Goal: Task Accomplishment & Management: Complete application form

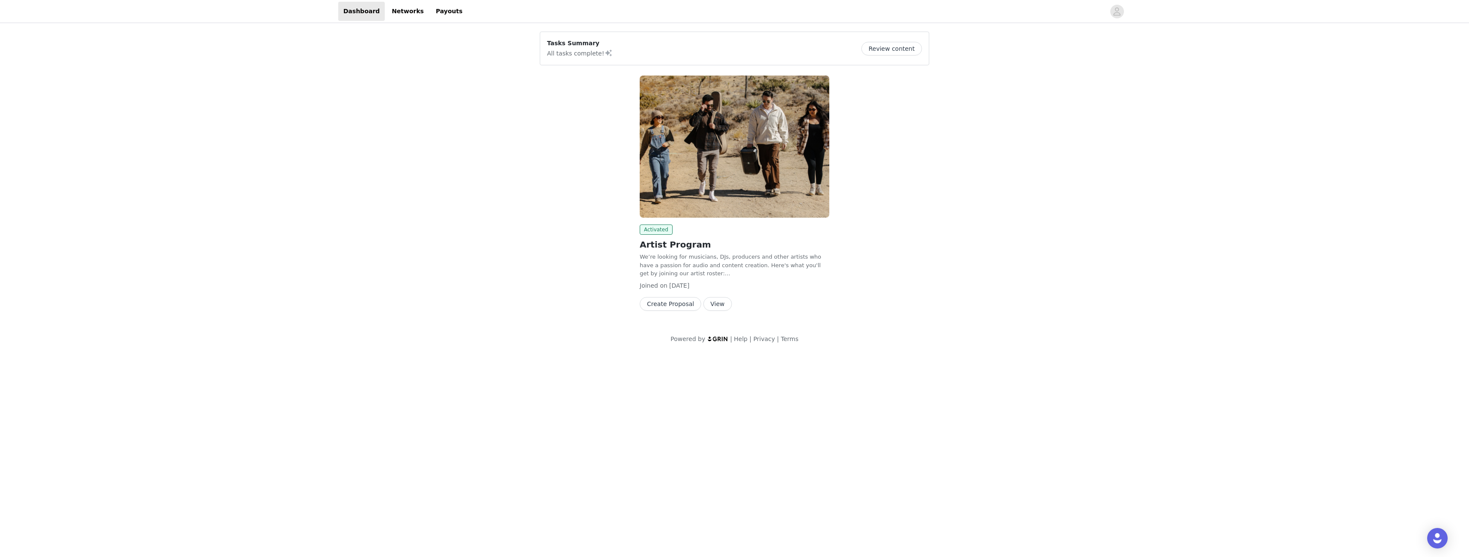
click at [710, 302] on button "View" at bounding box center [717, 304] width 29 height 14
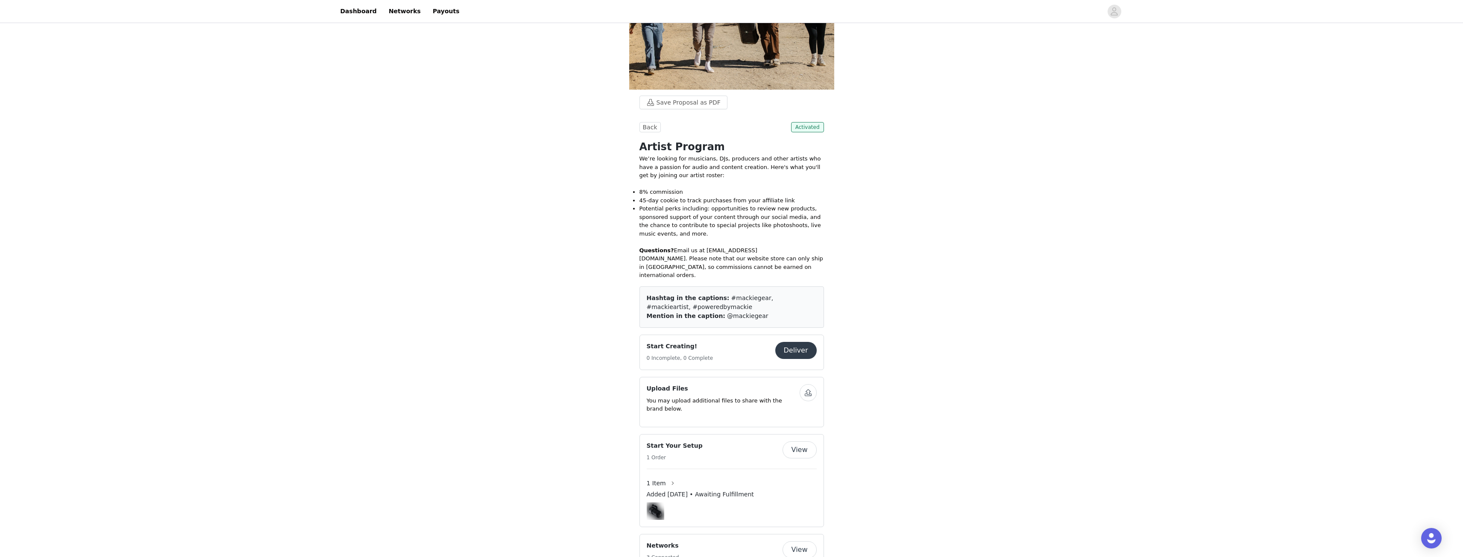
scroll to position [85, 0]
drag, startPoint x: 763, startPoint y: 308, endPoint x: 715, endPoint y: 292, distance: 50.0
click at [715, 292] on div "Hashtag in the captions: #mackiegear, #mackieartist, #poweredbymackie Mention i…" at bounding box center [731, 306] width 184 height 41
copy div "#mackiegear, #mackieartist, #poweredbymackie Mention in the caption: @mackiegear"
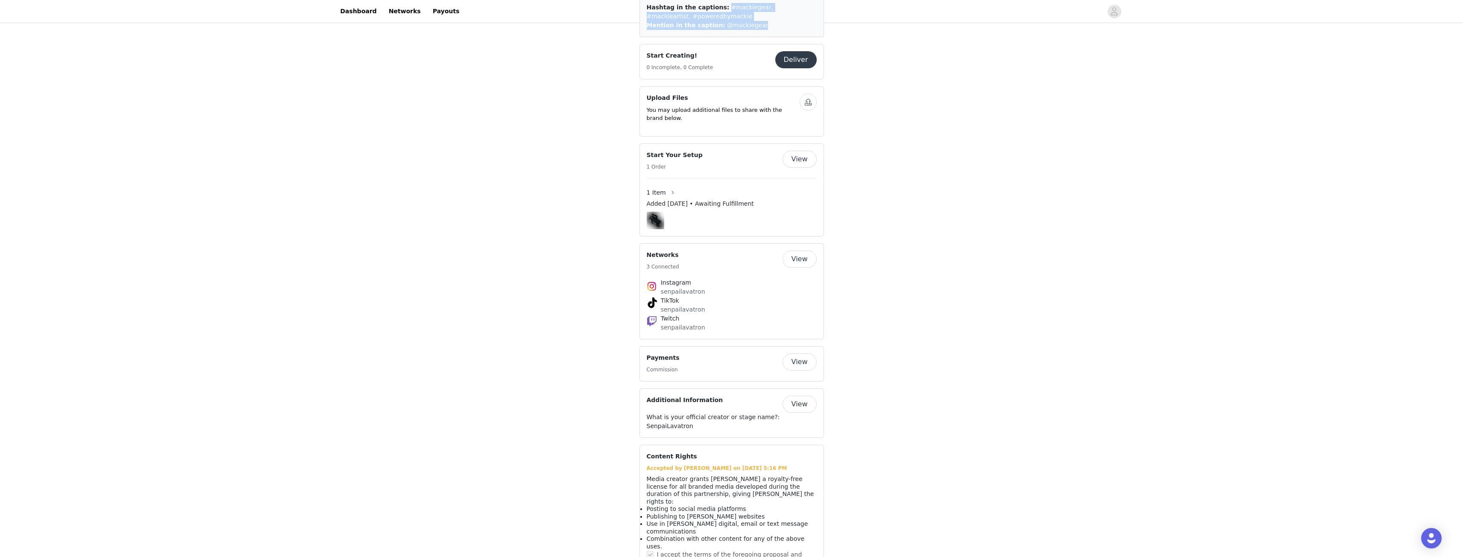
scroll to position [377, 0]
click at [810, 395] on button "View" at bounding box center [799, 403] width 34 height 17
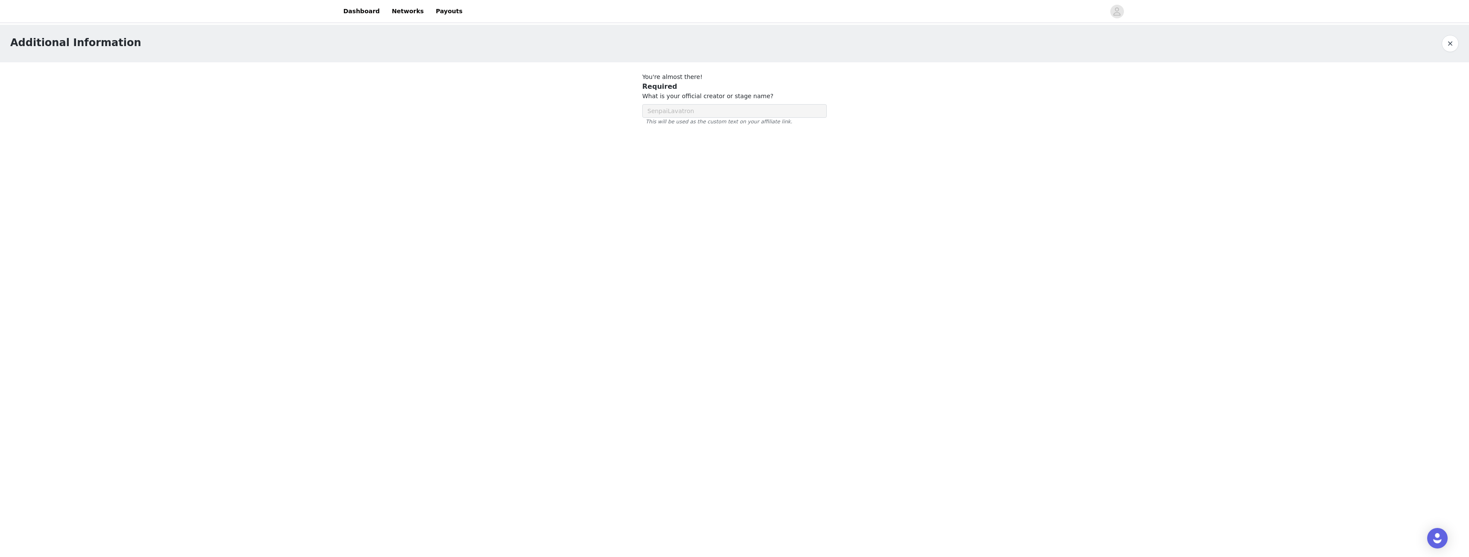
click at [670, 104] on div at bounding box center [734, 107] width 205 height 90
click at [341, 13] on link "Dashboard" at bounding box center [361, 11] width 47 height 19
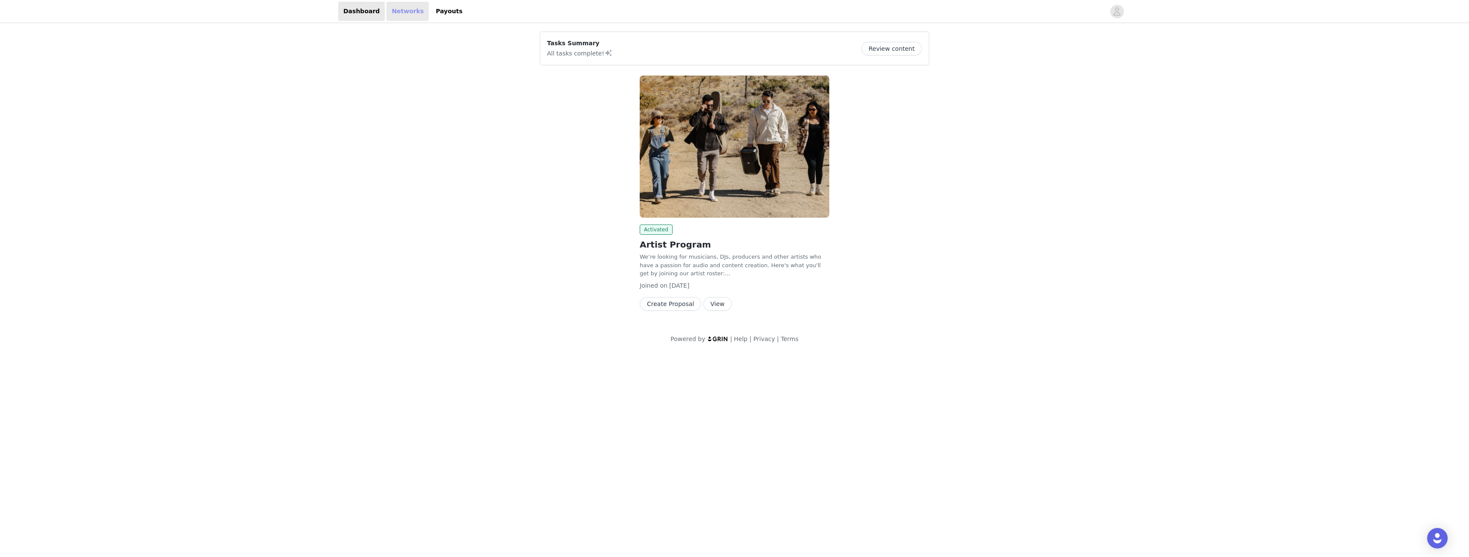
click at [388, 9] on link "Networks" at bounding box center [407, 11] width 42 height 19
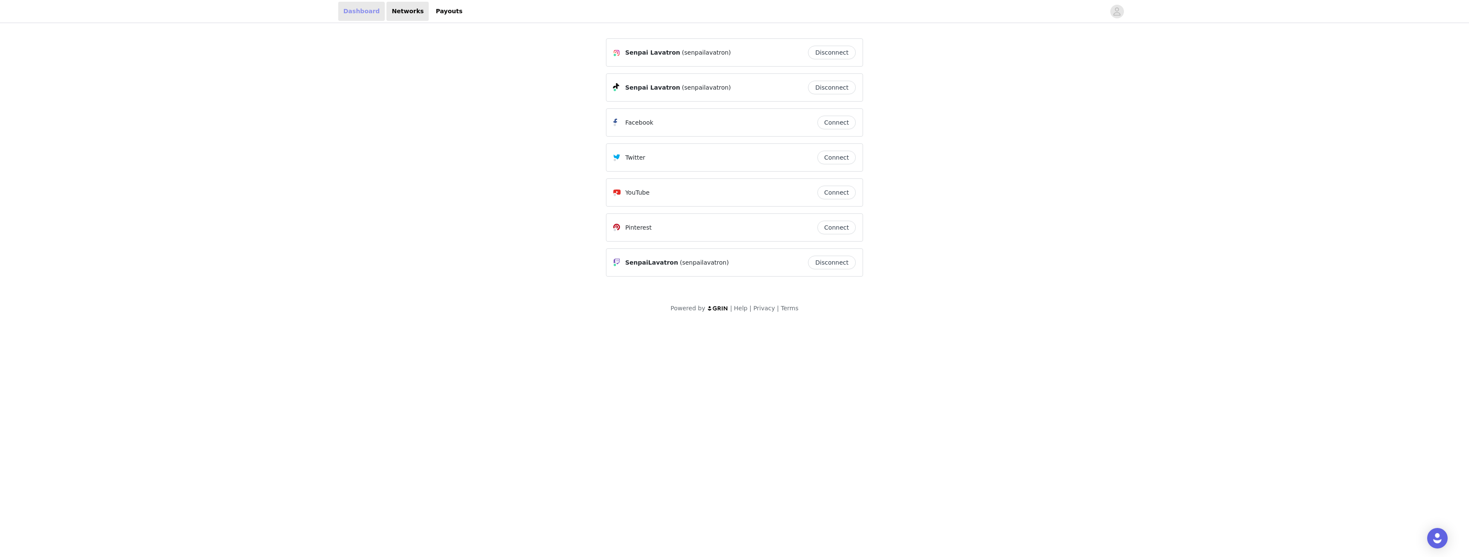
click at [341, 7] on link "Dashboard" at bounding box center [361, 11] width 47 height 19
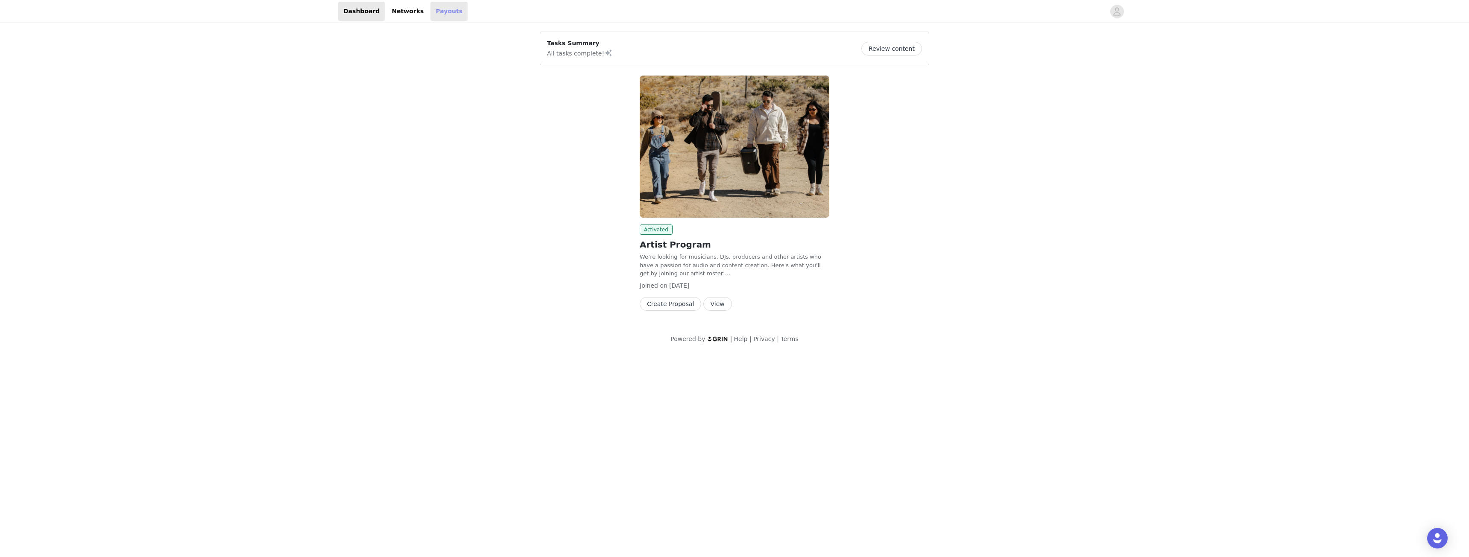
click at [433, 16] on link "Payouts" at bounding box center [448, 11] width 37 height 19
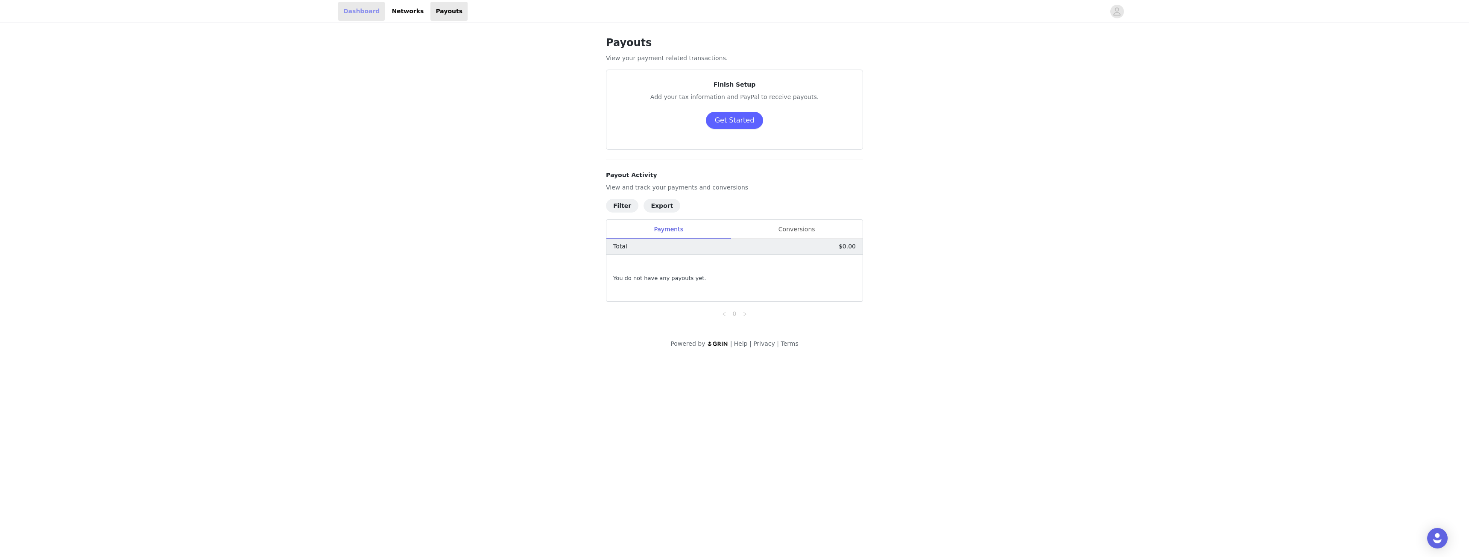
click at [352, 9] on link "Dashboard" at bounding box center [361, 11] width 47 height 19
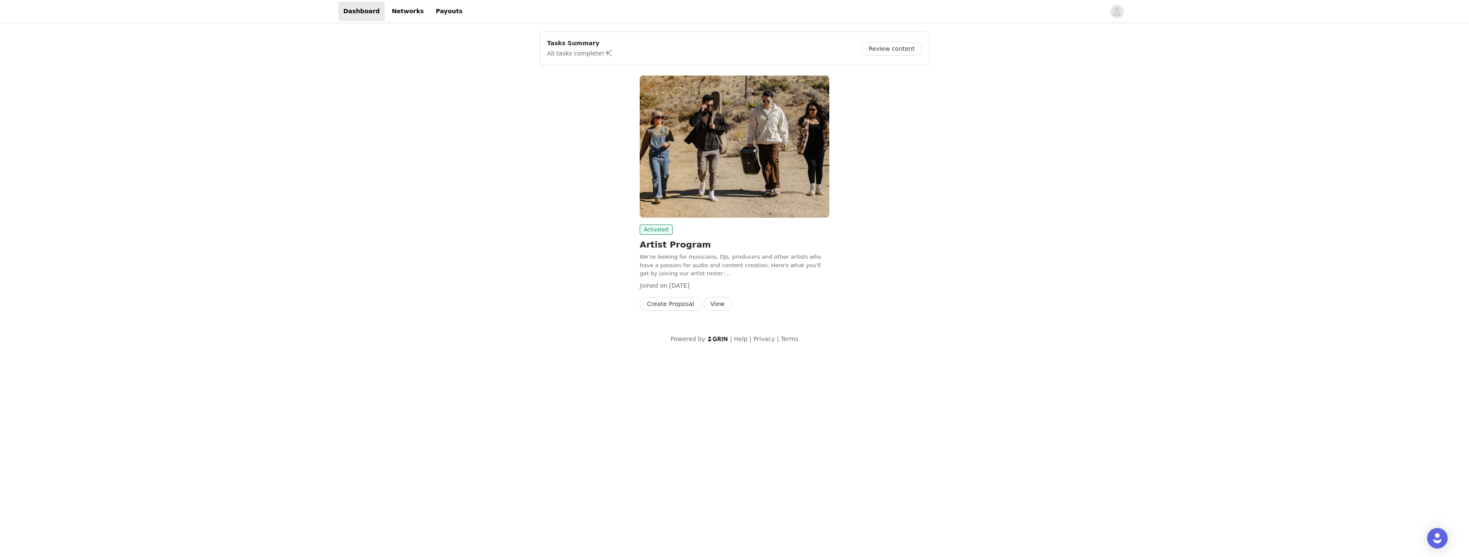
click at [716, 187] on img at bounding box center [735, 147] width 190 height 142
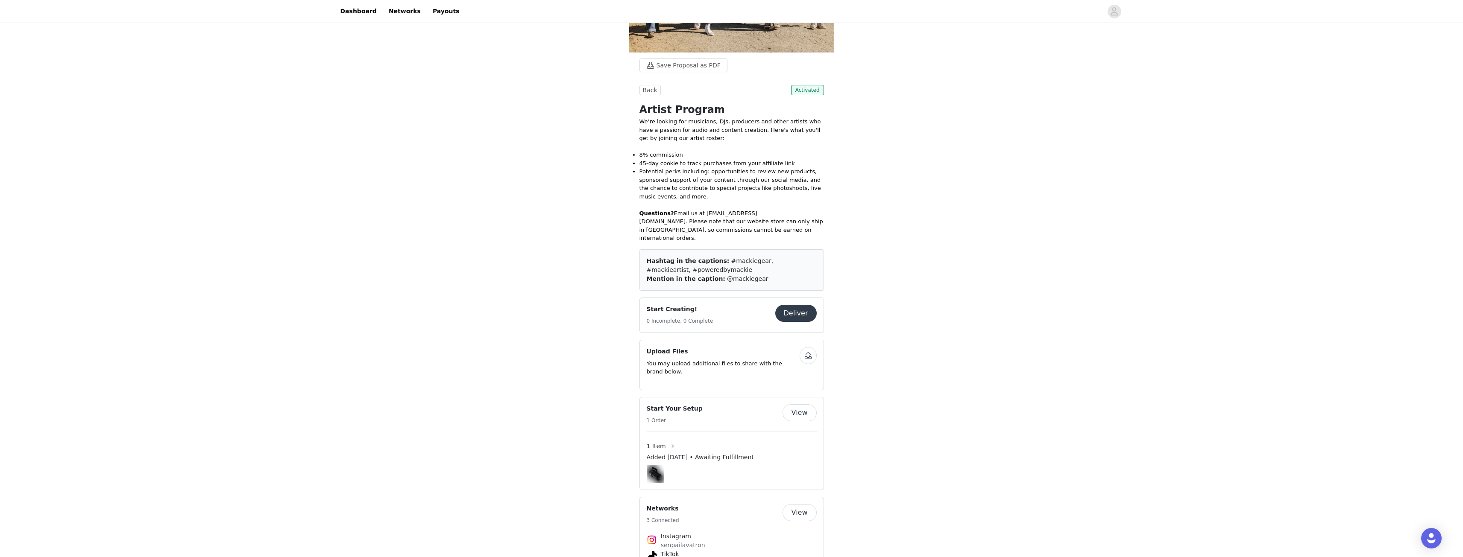
scroll to position [128, 0]
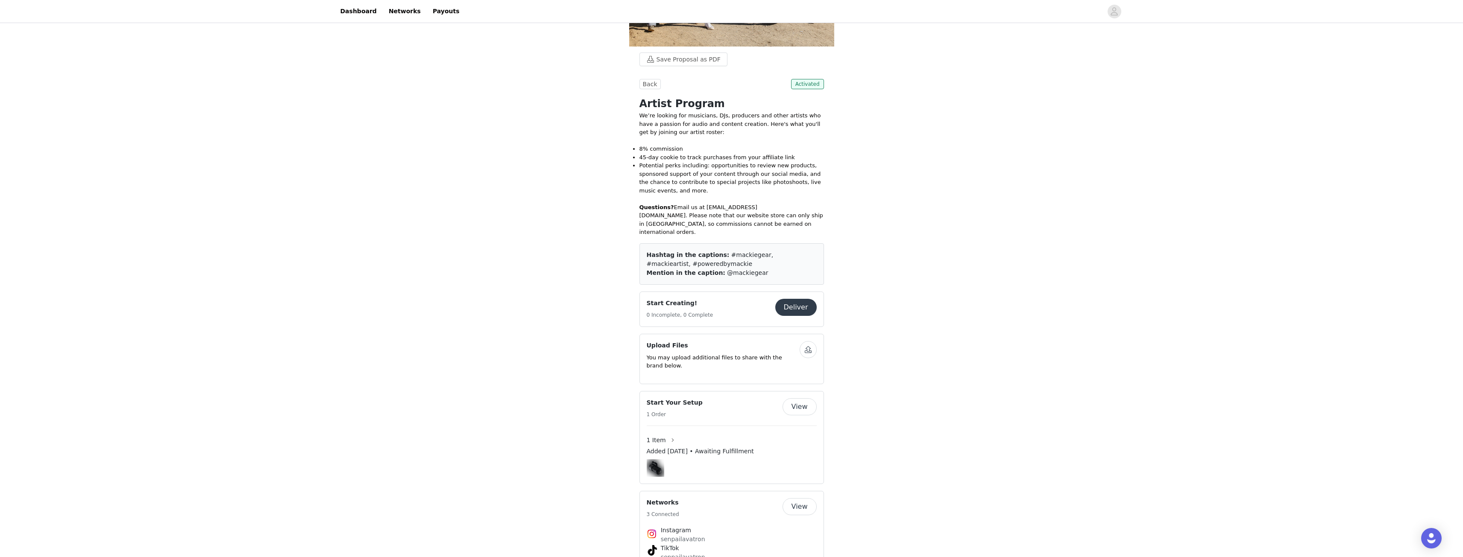
click at [795, 299] on button "Deliver" at bounding box center [795, 307] width 41 height 17
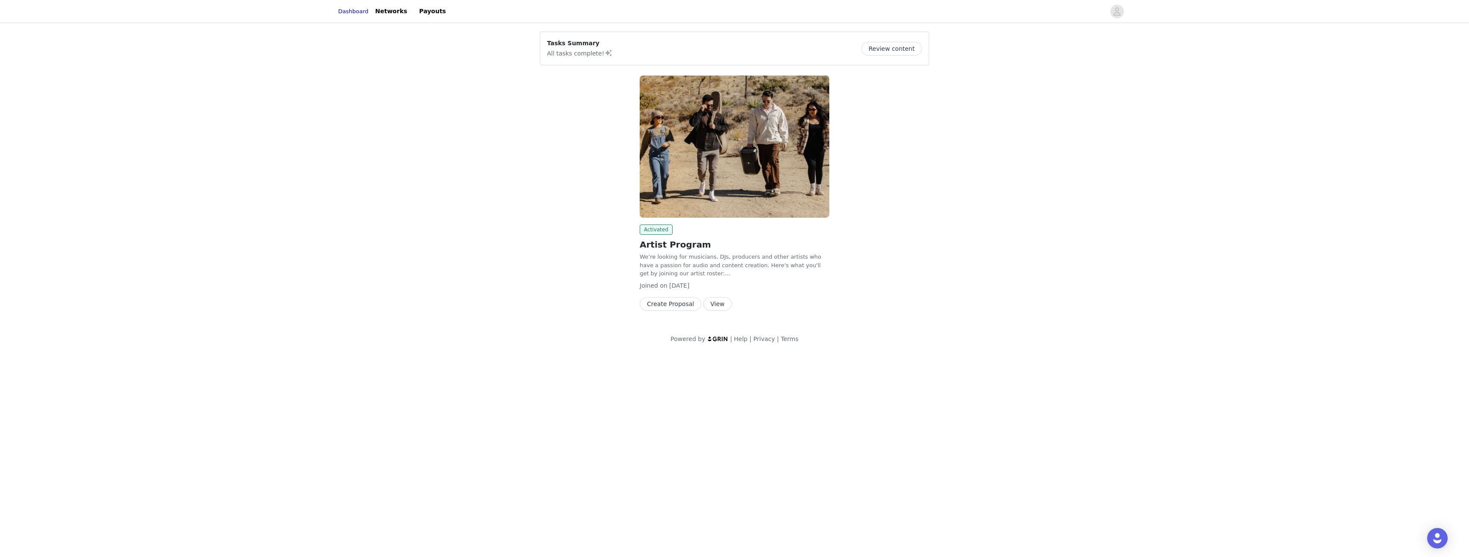
click at [665, 303] on button "Create Proposal" at bounding box center [670, 304] width 61 height 14
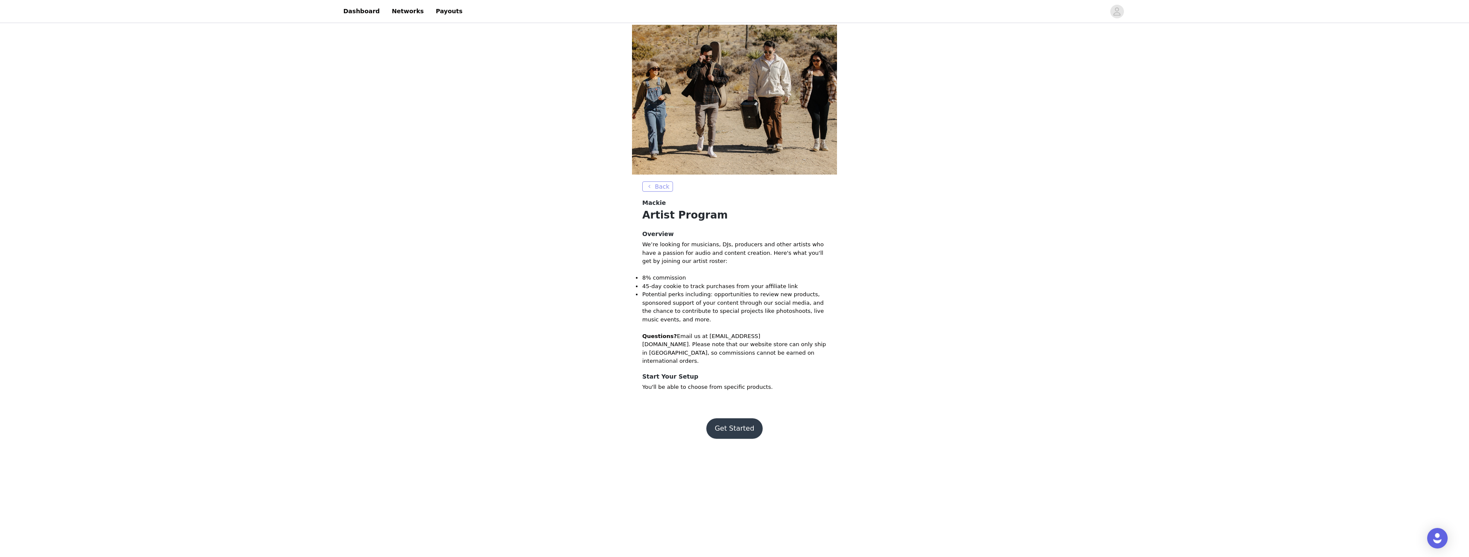
click at [655, 185] on button "Back" at bounding box center [657, 186] width 31 height 10
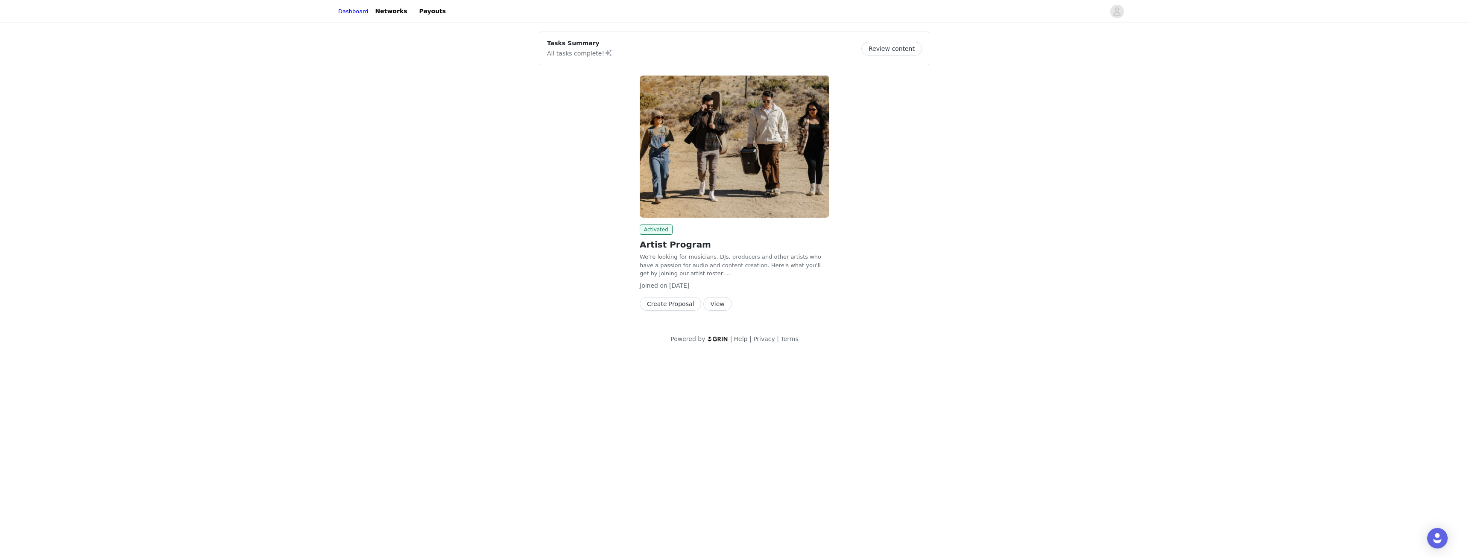
click at [708, 301] on button "View" at bounding box center [717, 304] width 29 height 14
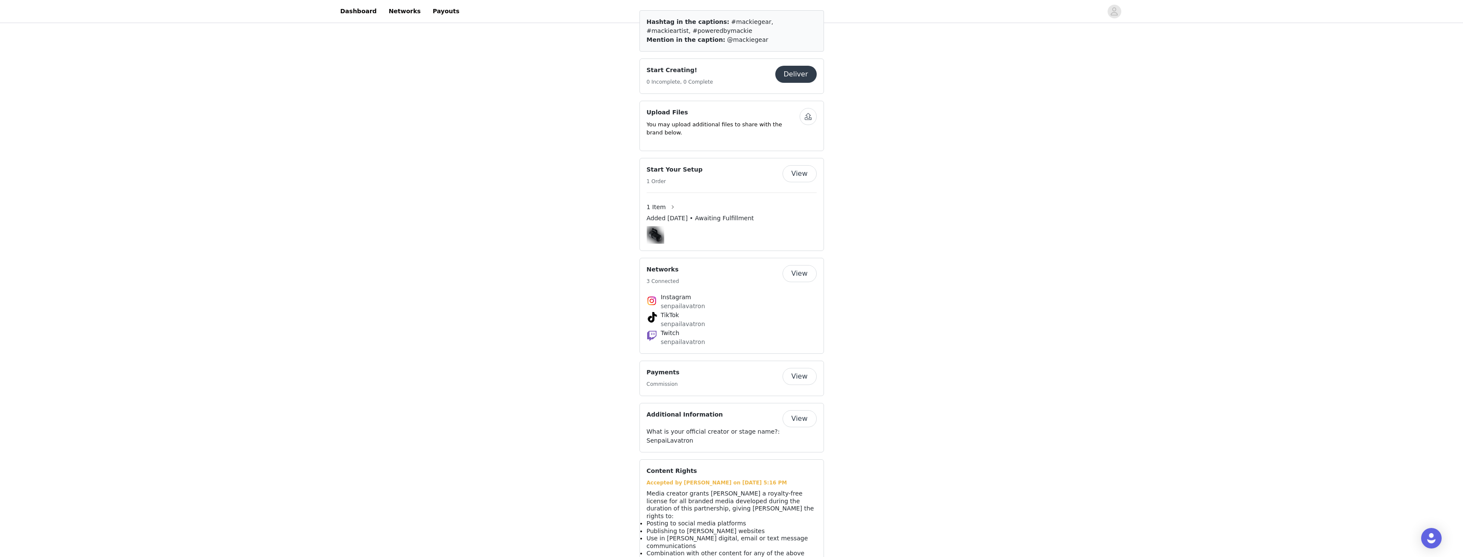
scroll to position [377, 0]
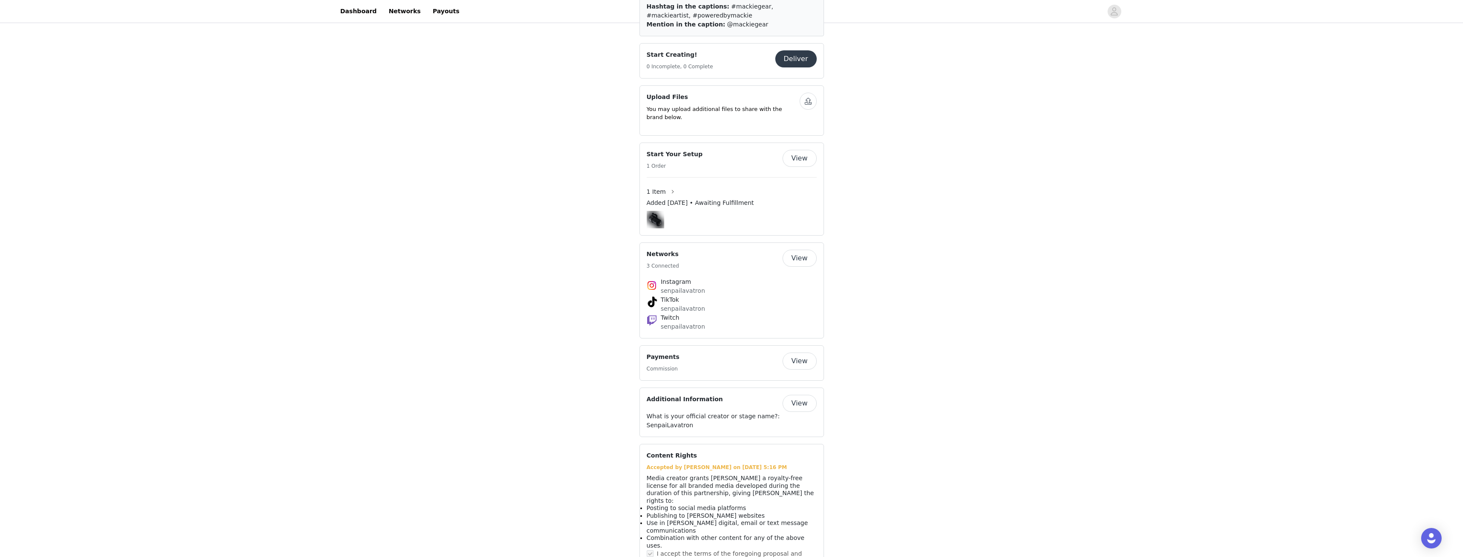
click at [799, 353] on button "View" at bounding box center [799, 361] width 34 height 17
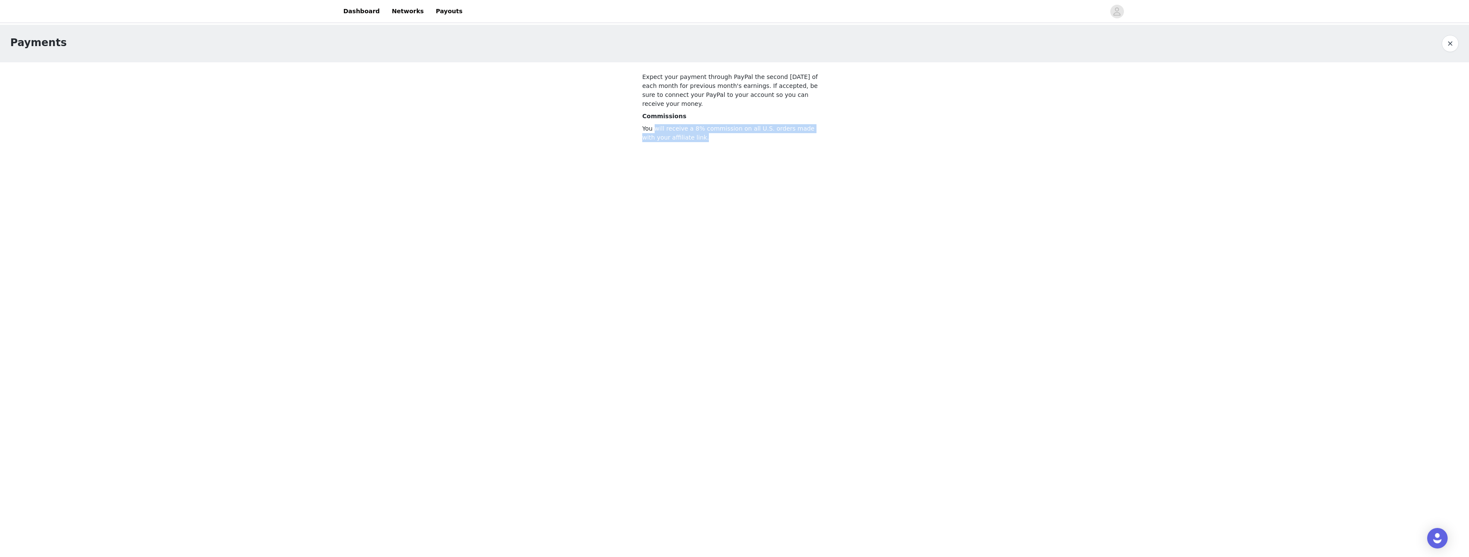
drag, startPoint x: 655, startPoint y: 120, endPoint x: 751, endPoint y: 128, distance: 96.5
click at [751, 128] on p "You will receive a 8% commission on all U.S. orders made with your affiliate li…" at bounding box center [734, 133] width 184 height 18
click at [666, 130] on p "You will receive a 8% commission on all U.S. orders made with your affiliate li…" at bounding box center [734, 133] width 184 height 18
click at [664, 124] on p "You will receive a 8% commission on all U.S. orders made with your affiliate li…" at bounding box center [734, 133] width 184 height 18
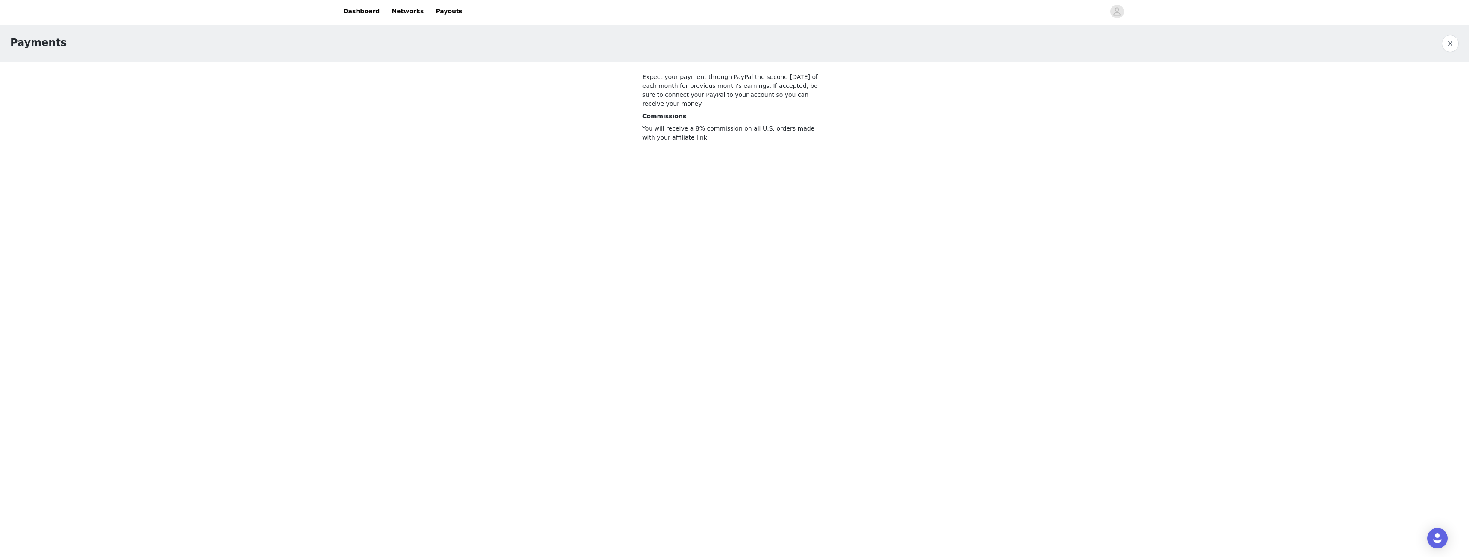
drag, startPoint x: 659, startPoint y: 98, endPoint x: 660, endPoint y: 91, distance: 7.8
click at [659, 94] on p "Expect your payment through PayPal the second [DATE] of each month for previous…" at bounding box center [734, 91] width 184 height 36
click at [662, 87] on p "Expect your payment through PayPal the second [DATE] of each month for previous…" at bounding box center [734, 91] width 184 height 36
drag, startPoint x: 667, startPoint y: 85, endPoint x: 718, endPoint y: 85, distance: 51.7
click at [718, 85] on p "Expect your payment through PayPal the second [DATE] of each month for previous…" at bounding box center [734, 91] width 184 height 36
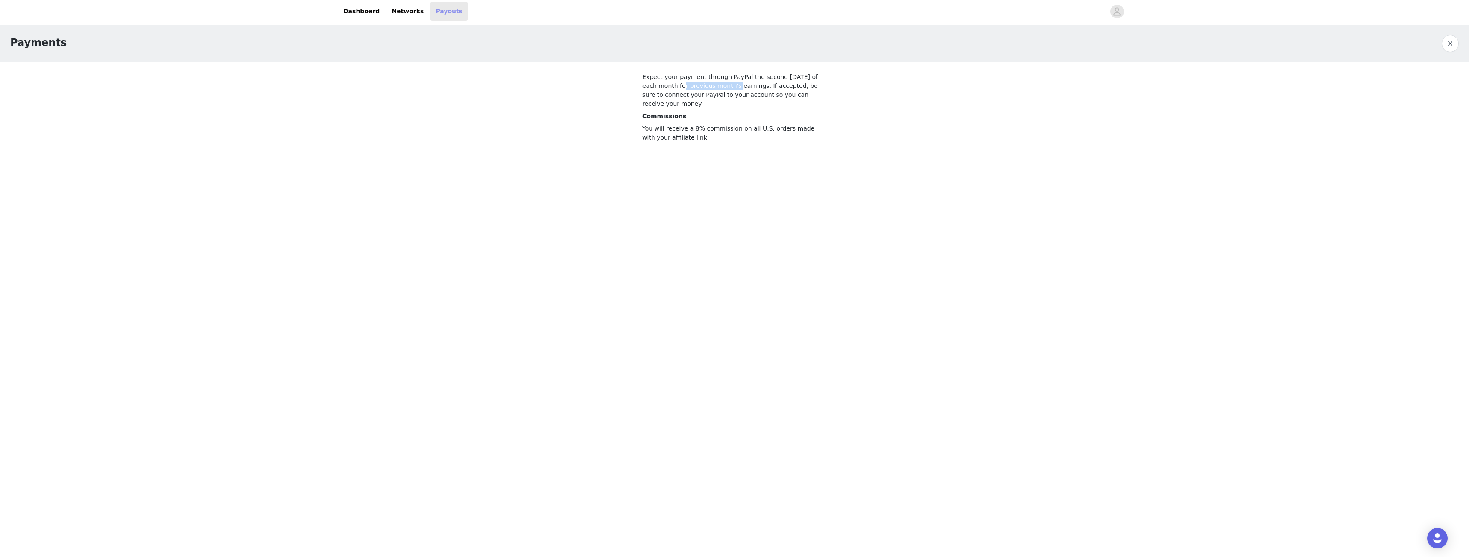
drag, startPoint x: 427, startPoint y: 14, endPoint x: 432, endPoint y: 14, distance: 5.1
click at [430, 13] on link "Payouts" at bounding box center [448, 11] width 37 height 19
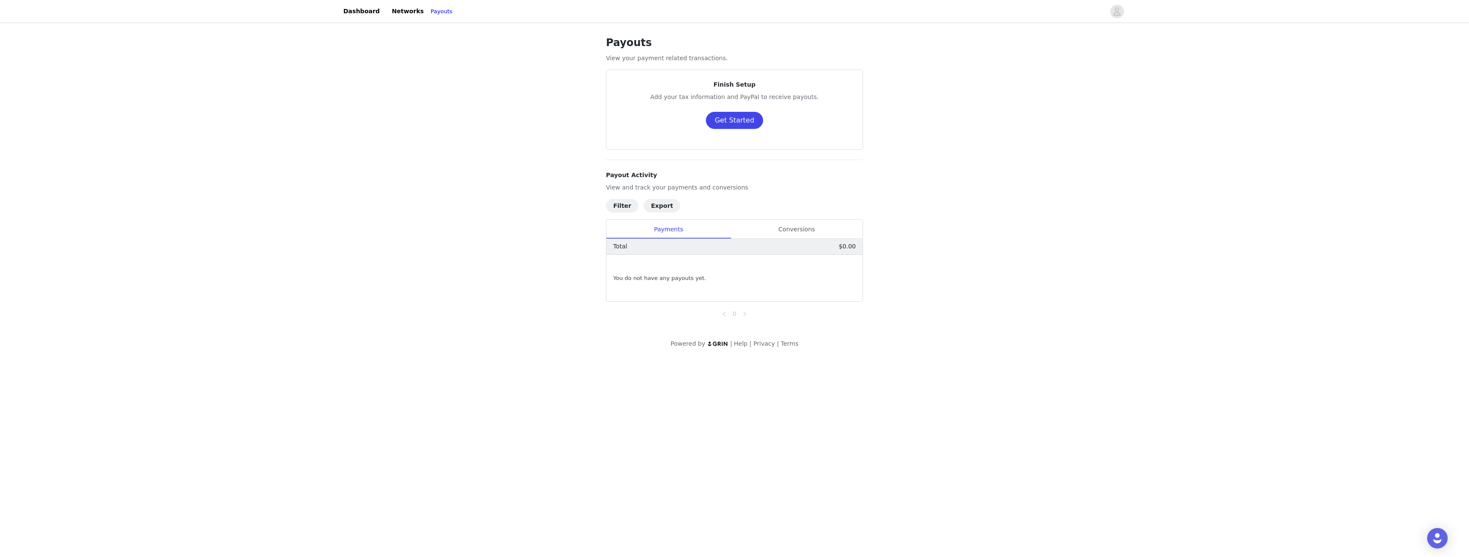
click at [737, 122] on button "Get Started" at bounding box center [735, 120] width 58 height 17
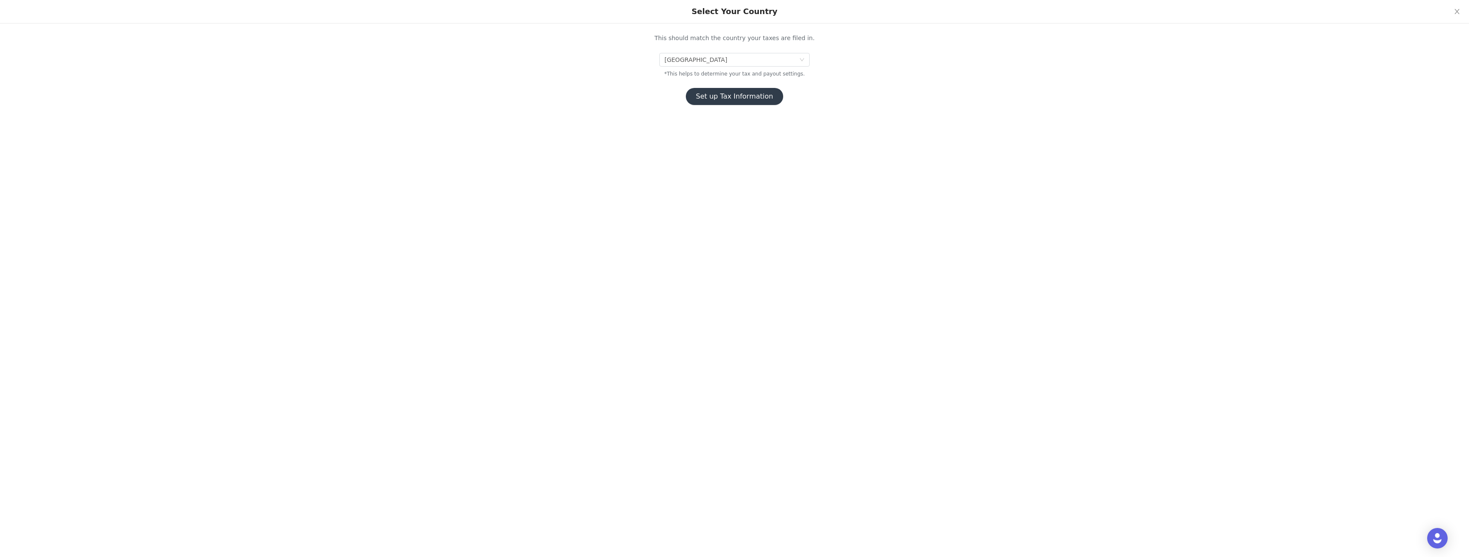
click at [731, 101] on button "Set up Tax Information" at bounding box center [735, 96] width 98 height 17
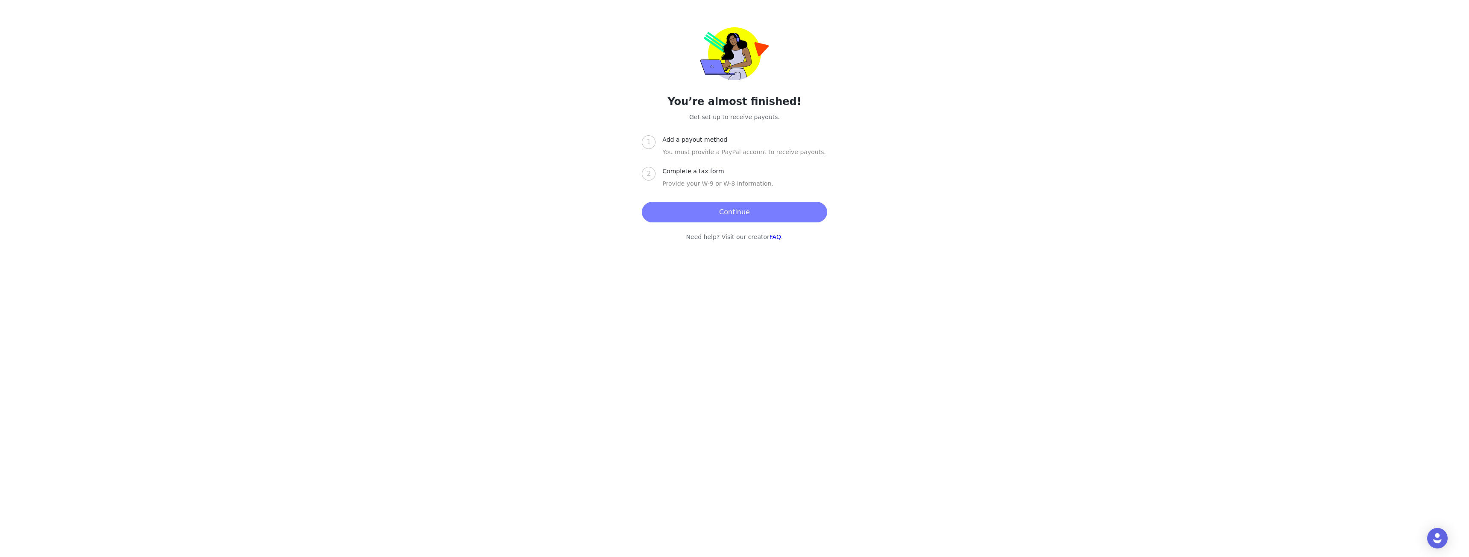
click at [736, 213] on button "Continue" at bounding box center [734, 212] width 185 height 20
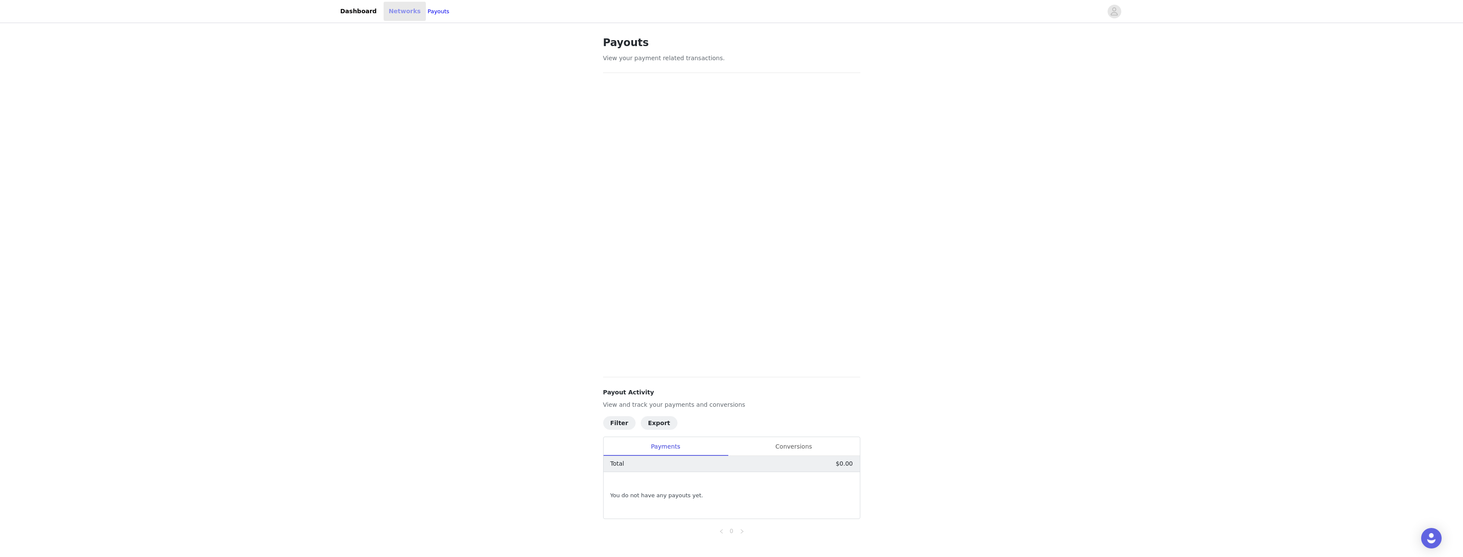
click at [405, 11] on link "Networks" at bounding box center [404, 11] width 42 height 19
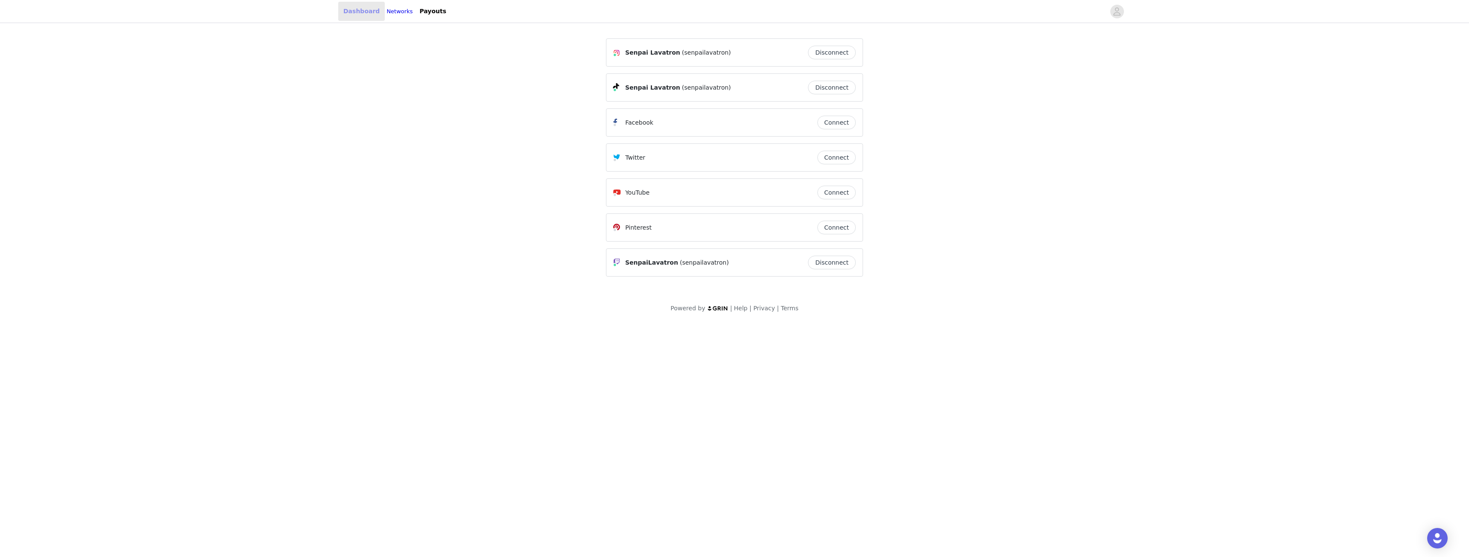
click at [351, 9] on link "Dashboard" at bounding box center [361, 11] width 47 height 19
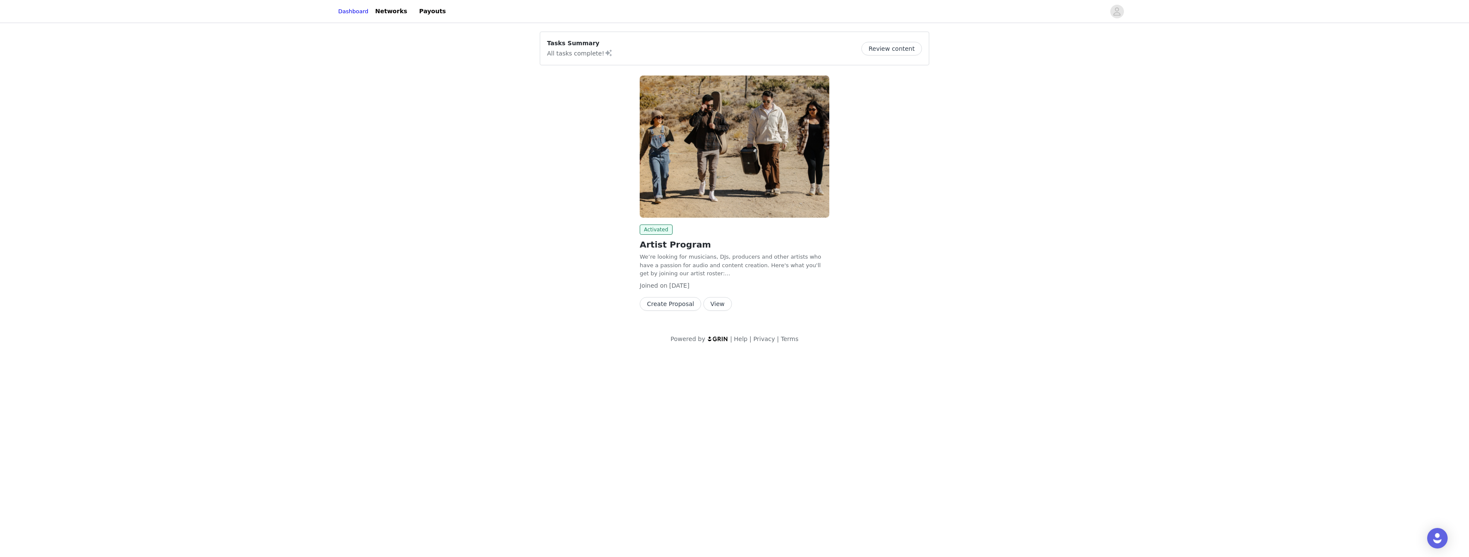
click at [671, 268] on p "We’re looking for musicians, DJs, producers and other artists who have a passio…" at bounding box center [735, 265] width 190 height 25
click at [667, 190] on img at bounding box center [735, 147] width 190 height 142
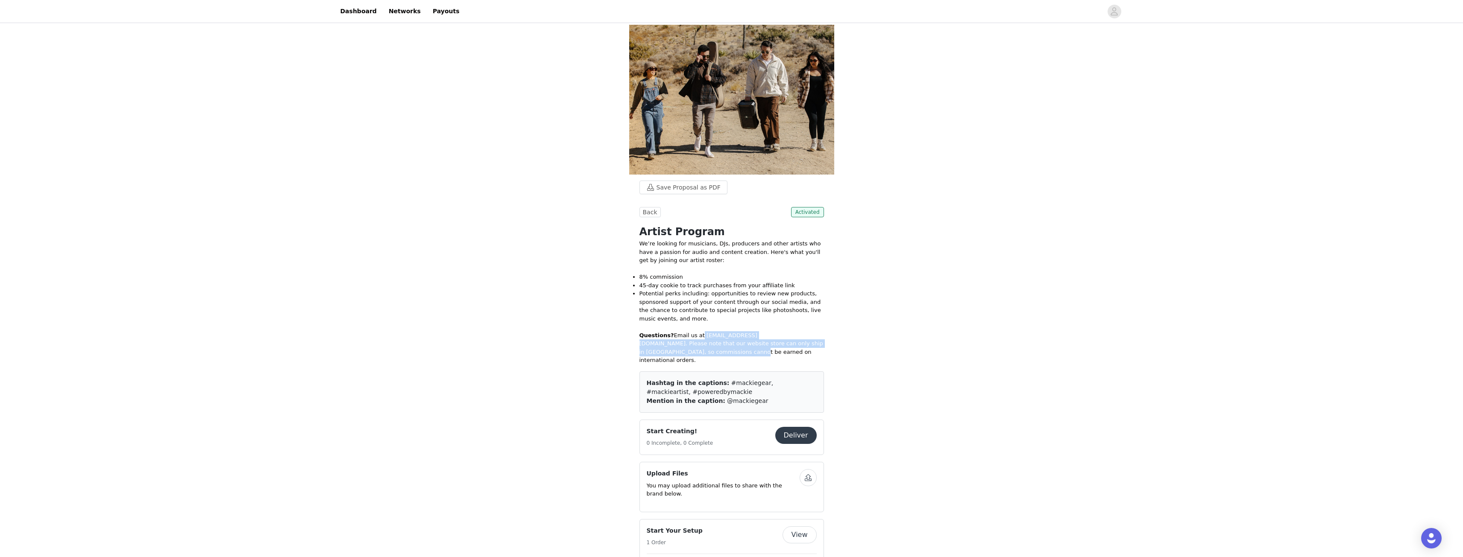
drag, startPoint x: 693, startPoint y: 336, endPoint x: 812, endPoint y: 348, distance: 120.2
click at [812, 348] on p "Questions? Email us at [EMAIL_ADDRESS][DOMAIN_NAME]. Please note that our websi…" at bounding box center [731, 347] width 184 height 33
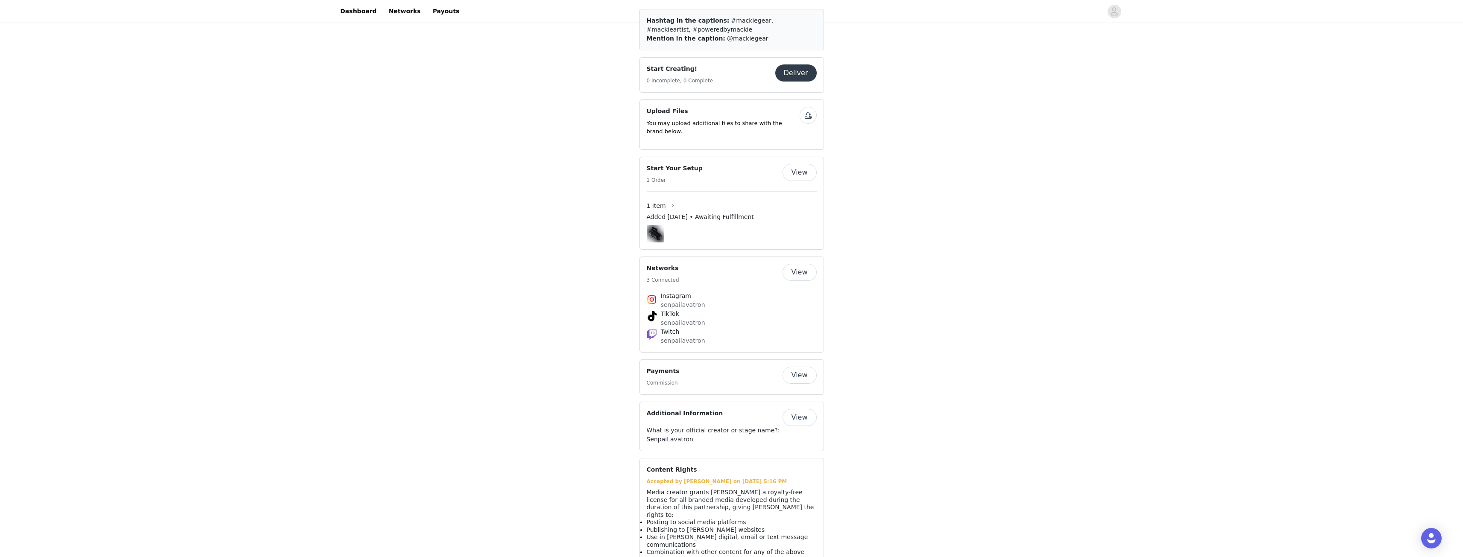
scroll to position [377, 0]
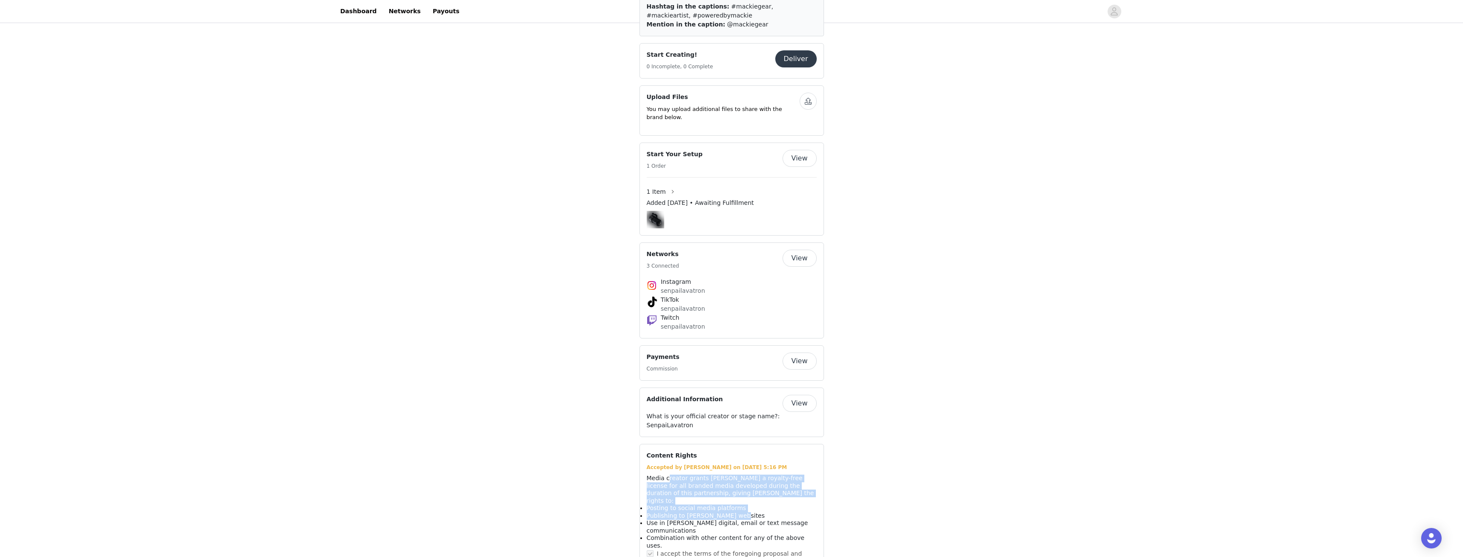
drag, startPoint x: 667, startPoint y: 455, endPoint x: 805, endPoint y: 483, distance: 141.2
click at [805, 483] on div "Media creator grants [PERSON_NAME] a royalty-free license for all branded media…" at bounding box center [732, 512] width 170 height 75
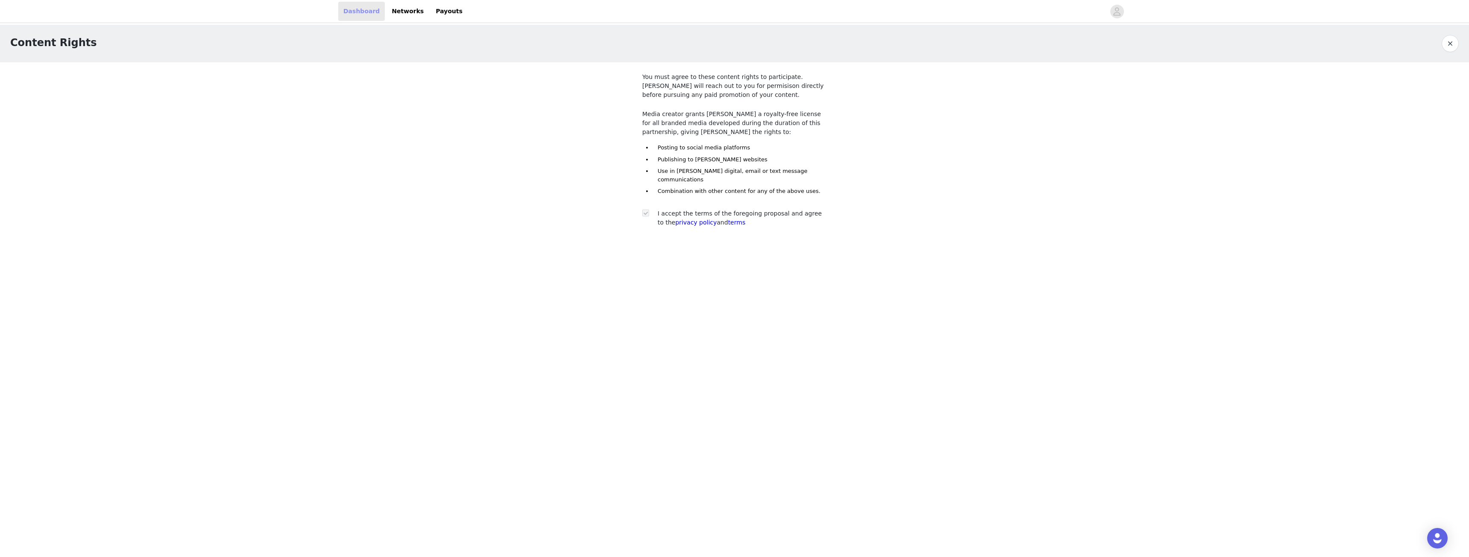
click at [359, 12] on link "Dashboard" at bounding box center [361, 11] width 47 height 19
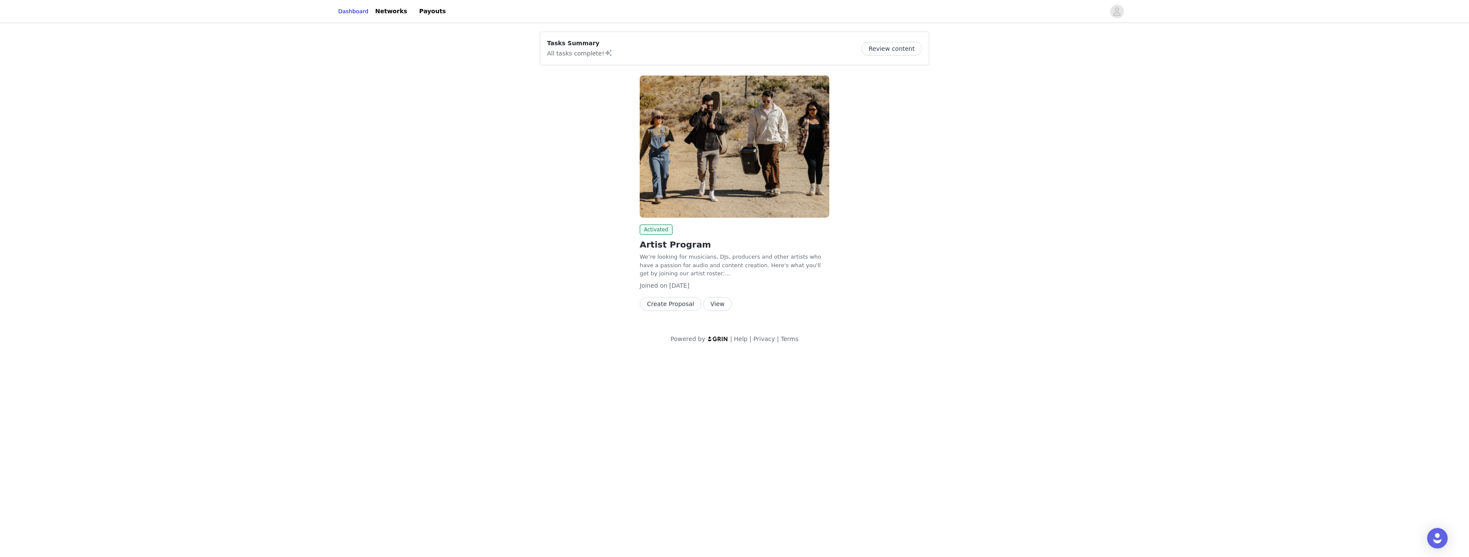
click at [896, 50] on button "Review content" at bounding box center [891, 49] width 61 height 14
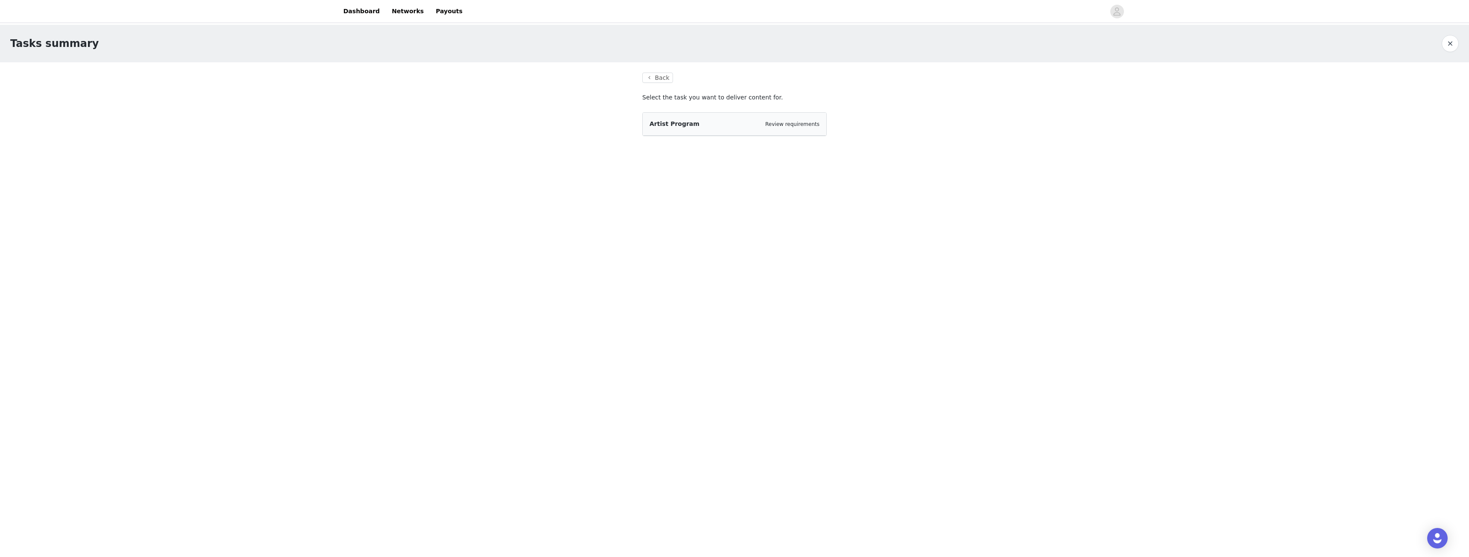
click at [723, 126] on div "Artist Program Review requirements" at bounding box center [734, 124] width 170 height 9
click at [795, 123] on link "Review requirements" at bounding box center [792, 124] width 54 height 6
